Goal: Information Seeking & Learning: Learn about a topic

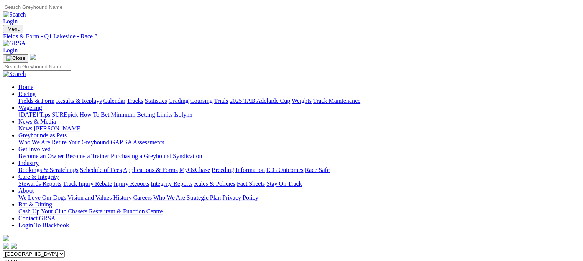
click at [41, 97] on link "Fields & Form" at bounding box center [36, 100] width 36 height 7
click at [65, 250] on select "South Australia New South Wales Northern Territory Queensland Tasmania Victoria…" at bounding box center [34, 253] width 62 height 7
select select "QLD"
click at [51, 250] on select "South Australia New South Wales Northern Territory Queensland Tasmania Victoria…" at bounding box center [34, 253] width 62 height 7
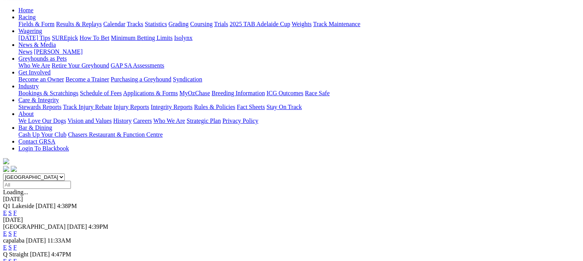
click at [7, 209] on link "E" at bounding box center [5, 212] width 4 height 7
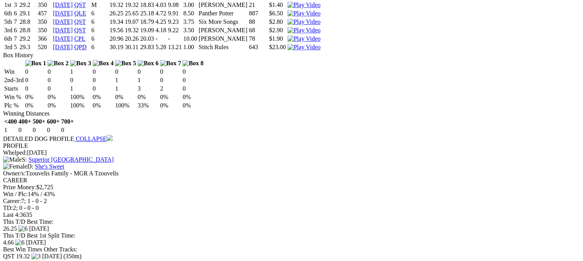
scroll to position [921, 0]
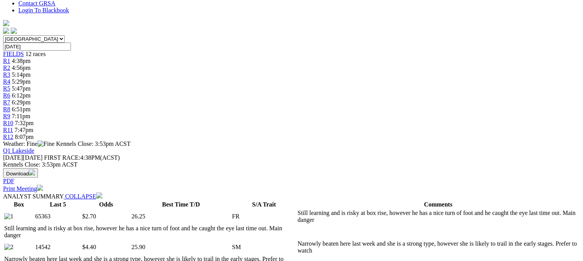
scroll to position [0, 0]
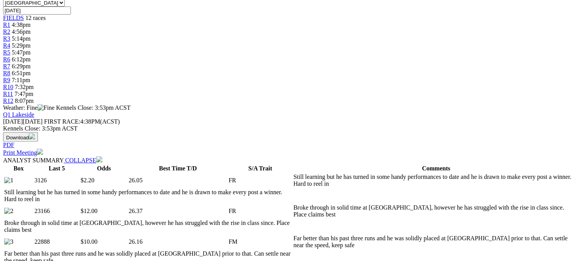
scroll to position [345, 0]
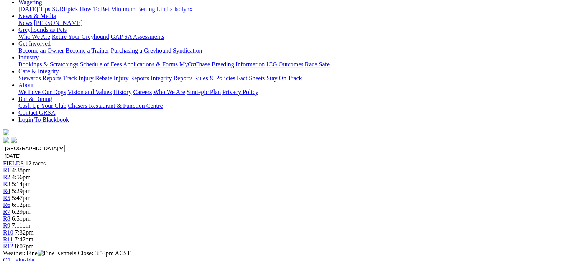
scroll to position [0, 0]
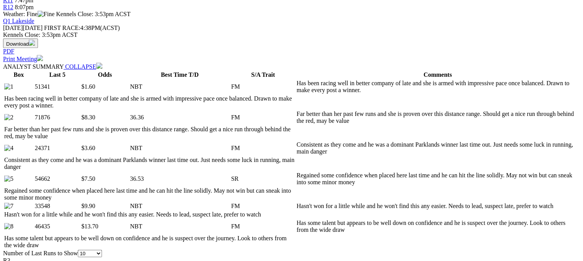
scroll to position [345, 0]
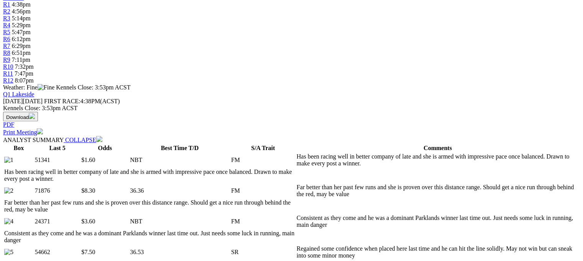
scroll to position [268, 0]
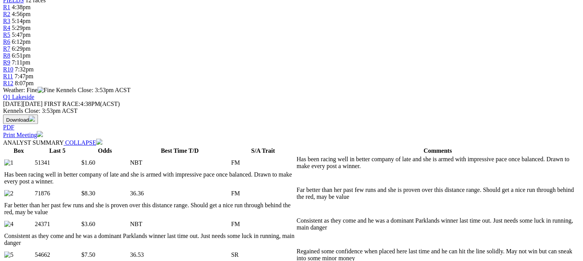
select select "20"
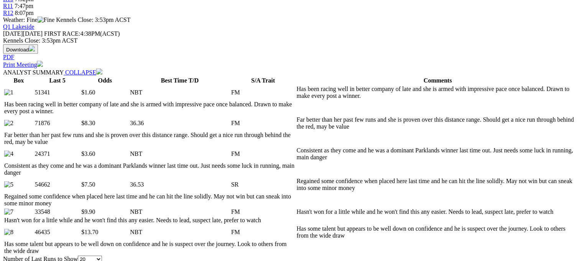
scroll to position [422, 0]
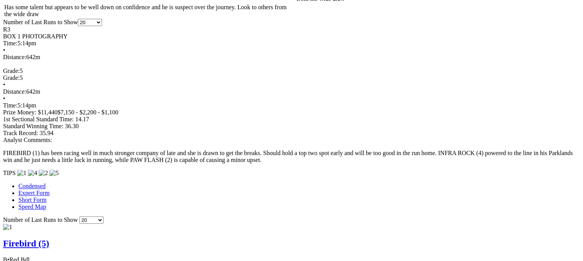
scroll to position [614, 0]
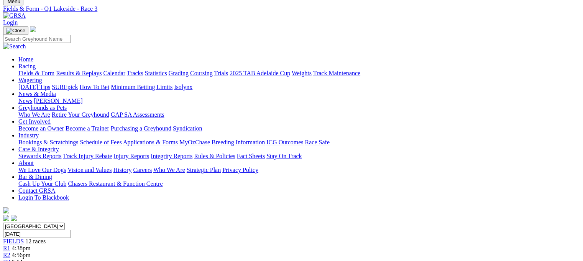
scroll to position [0, 0]
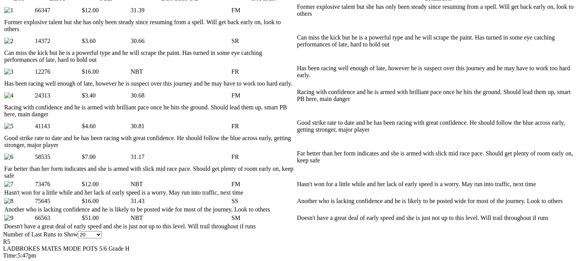
scroll to position [422, 0]
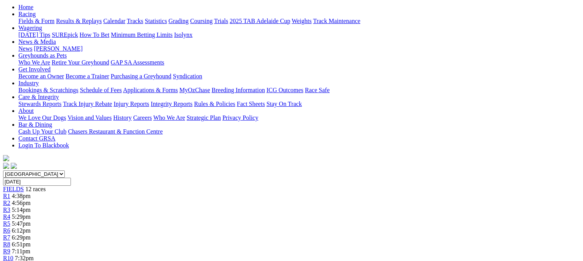
scroll to position [38, 0]
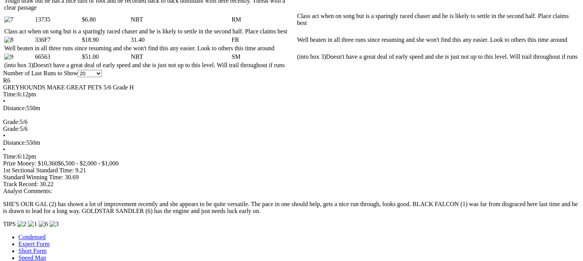
scroll to position [575, 0]
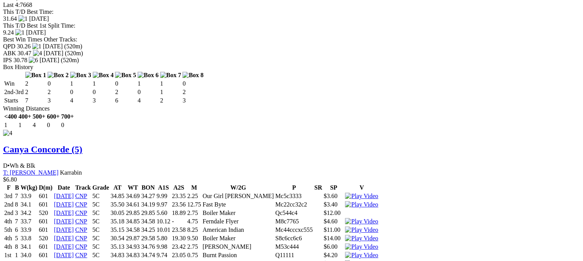
scroll to position [2263, 0]
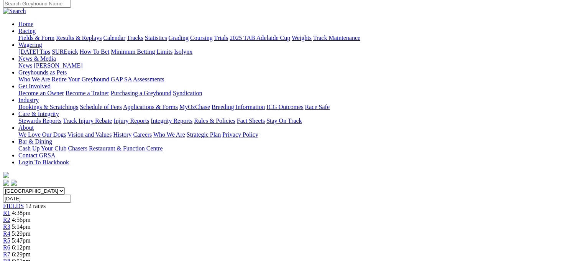
scroll to position [0, 0]
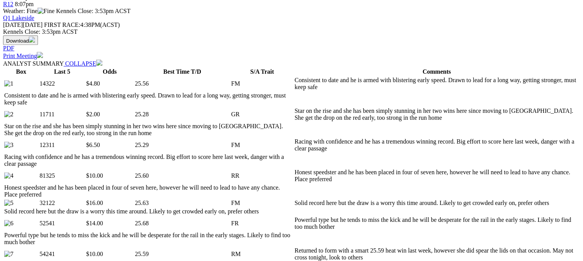
scroll to position [422, 0]
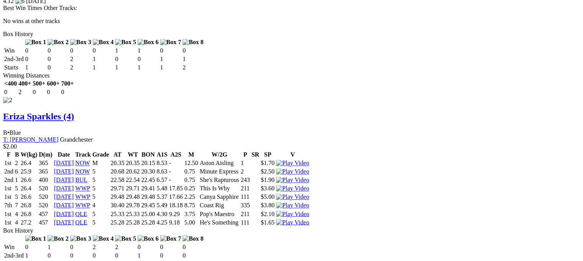
scroll to position [1189, 0]
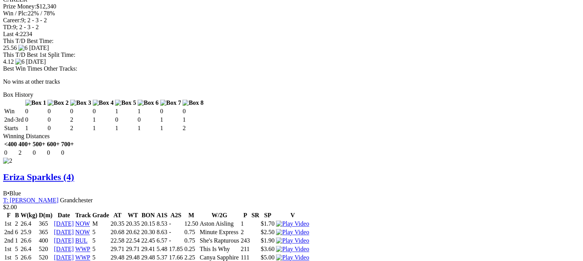
drag, startPoint x: 178, startPoint y: 56, endPoint x: 220, endPoint y: 59, distance: 42.3
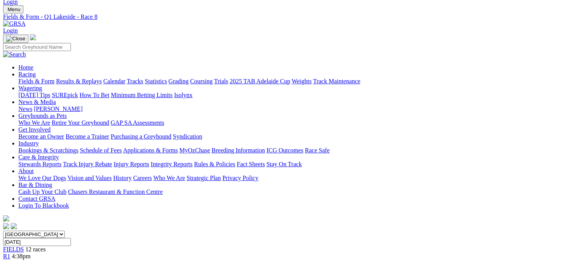
scroll to position [0, 0]
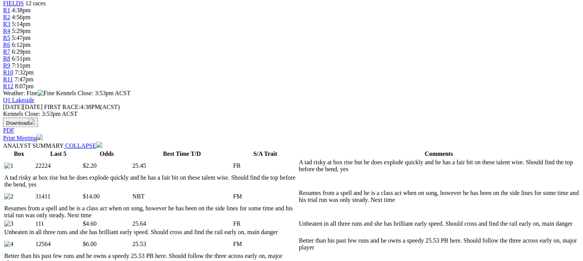
scroll to position [384, 0]
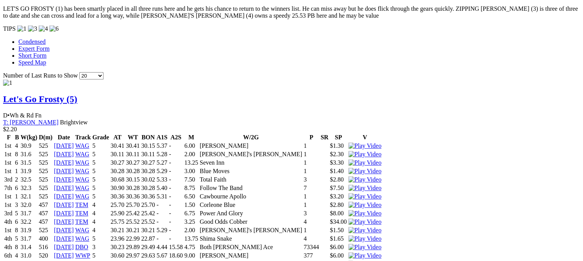
scroll to position [805, 0]
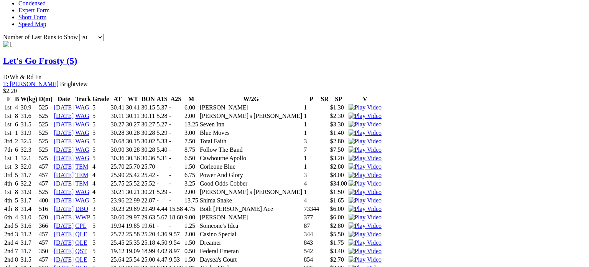
drag, startPoint x: 181, startPoint y: 103, endPoint x: 206, endPoint y: 114, distance: 27.3
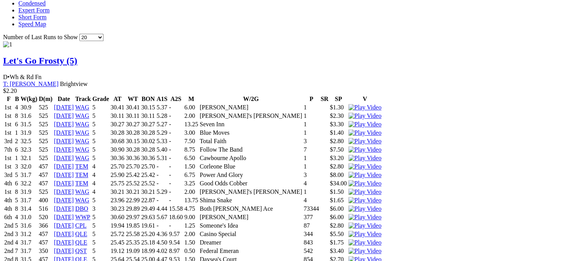
drag, startPoint x: 180, startPoint y: 124, endPoint x: 184, endPoint y: 124, distance: 4.7
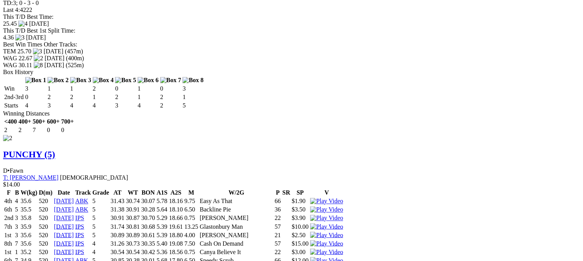
scroll to position [0, 0]
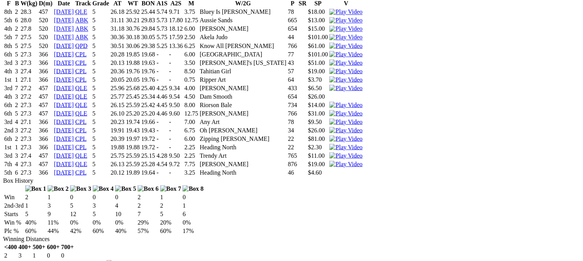
scroll to position [1419, 0]
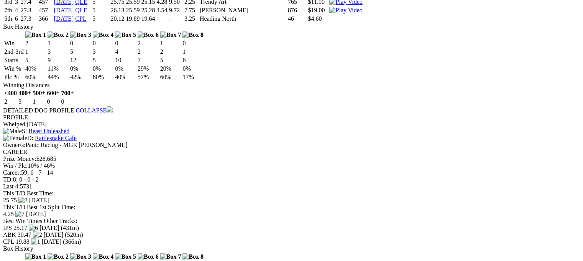
scroll to position [0, 0]
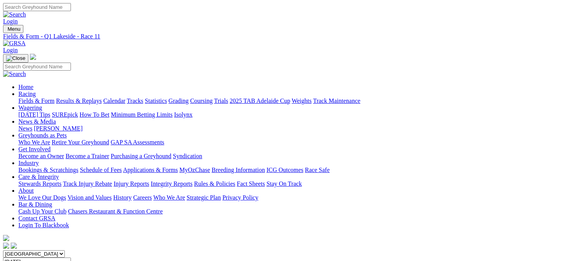
click at [44, 97] on link "Fields & Form" at bounding box center [36, 100] width 36 height 7
click at [65, 250] on select "[GEOGRAPHIC_DATA] [GEOGRAPHIC_DATA] [GEOGRAPHIC_DATA] [GEOGRAPHIC_DATA] [GEOGRA…" at bounding box center [34, 253] width 62 height 7
select select "QLD"
click at [51, 250] on select "[GEOGRAPHIC_DATA] [GEOGRAPHIC_DATA] [GEOGRAPHIC_DATA] [GEOGRAPHIC_DATA] [GEOGRA…" at bounding box center [34, 253] width 62 height 7
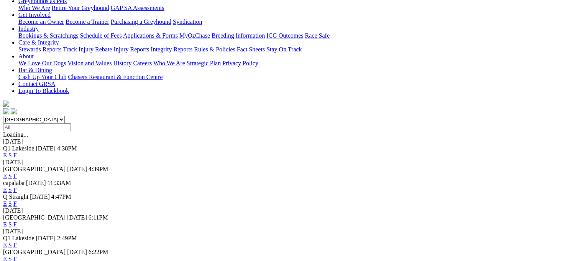
scroll to position [115, 0]
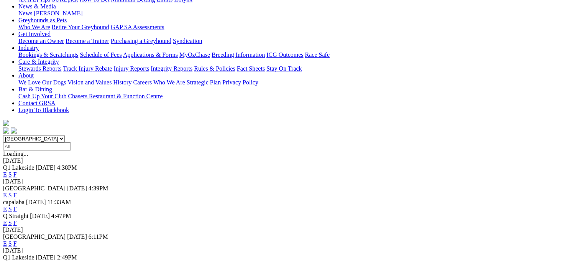
click at [7, 171] on link "E" at bounding box center [5, 174] width 4 height 7
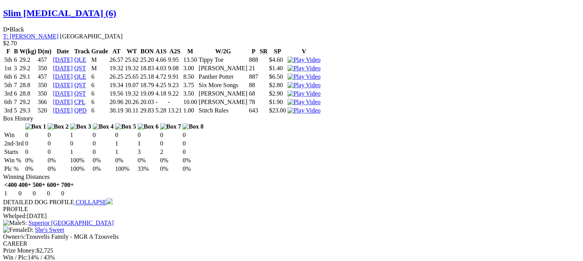
scroll to position [844, 0]
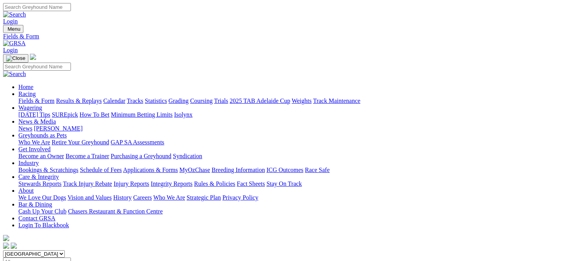
click at [65, 250] on select "[GEOGRAPHIC_DATA] [GEOGRAPHIC_DATA] [GEOGRAPHIC_DATA] [GEOGRAPHIC_DATA] [GEOGRA…" at bounding box center [34, 253] width 62 height 7
select select "[GEOGRAPHIC_DATA]"
click at [51, 250] on select "[GEOGRAPHIC_DATA] [GEOGRAPHIC_DATA] [GEOGRAPHIC_DATA] [GEOGRAPHIC_DATA] [GEOGRA…" at bounding box center [34, 253] width 62 height 7
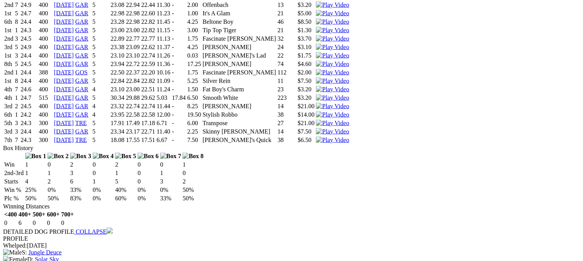
scroll to position [1649, 0]
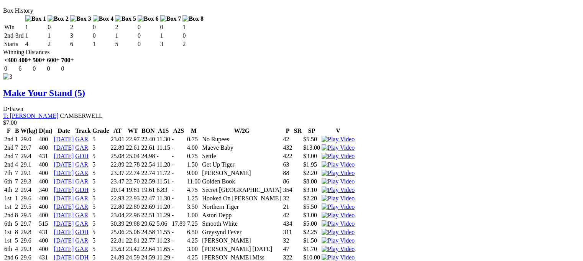
scroll to position [1914, 0]
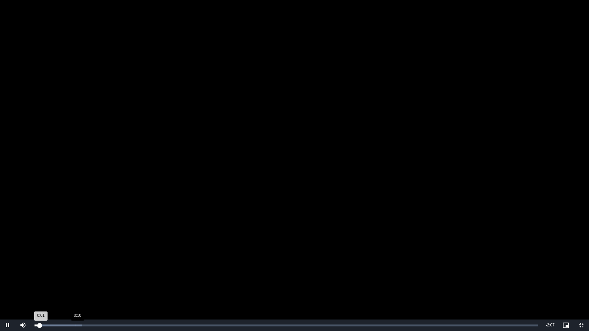
click at [76, 260] on div "Loaded : 9.38% 0:10 0:01" at bounding box center [286, 326] width 511 height 12
click at [110, 260] on div "0:19" at bounding box center [110, 326] width 0 height 2
click at [147, 260] on div "Loaded : 32.85% 0:28 0:28" at bounding box center [287, 326] width 504 height 2
click at [164, 260] on div "Loaded : 37.54% 0:33 0:33" at bounding box center [286, 326] width 511 height 12
click at [146, 245] on video "To view this video please enable JavaScript, and consider upgrading to a web br…" at bounding box center [294, 165] width 589 height 331
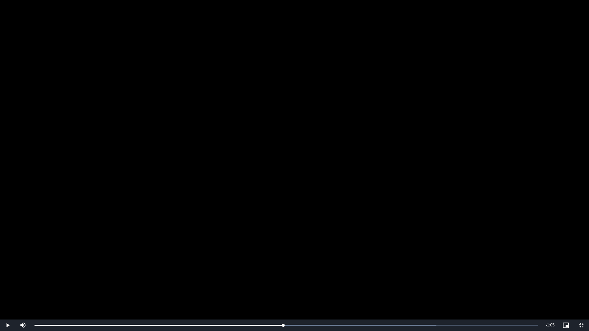
click at [146, 245] on video "To view this video please enable JavaScript, and consider upgrading to a web br…" at bounding box center [294, 165] width 589 height 331
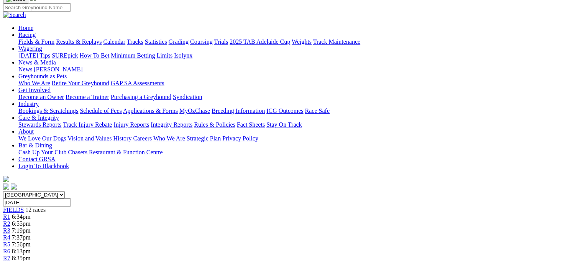
scroll to position [0, 0]
